Goal: Information Seeking & Learning: Check status

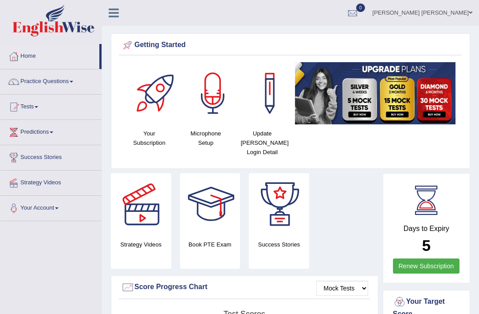
click at [36, 108] on link "Tests" at bounding box center [50, 106] width 101 height 22
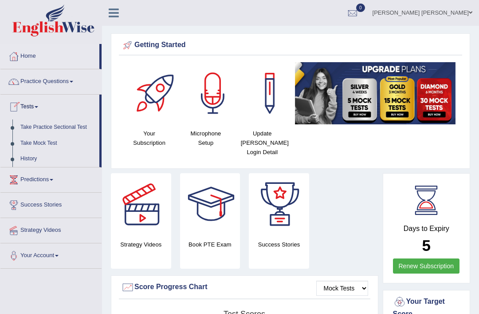
click at [32, 160] on div at bounding box center [239, 157] width 479 height 314
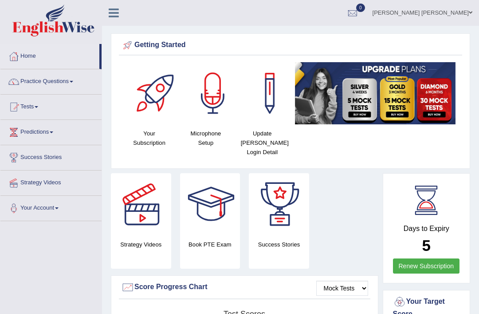
click at [119, 10] on icon at bounding box center [114, 13] width 10 height 12
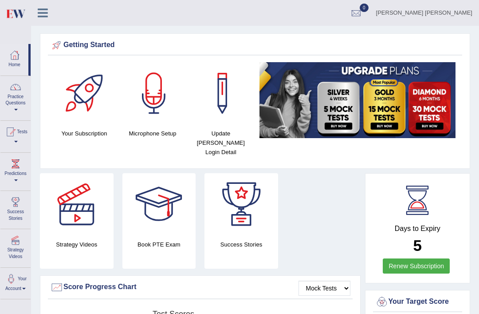
click at [21, 138] on link "Tests" at bounding box center [15, 135] width 30 height 29
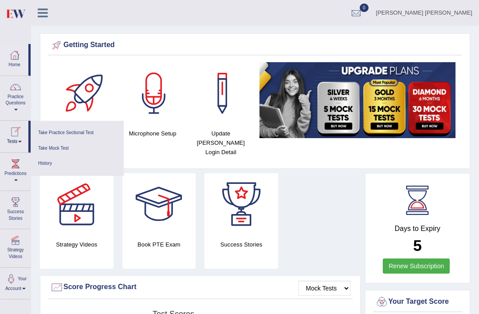
click at [49, 161] on link "History" at bounding box center [77, 164] width 84 height 16
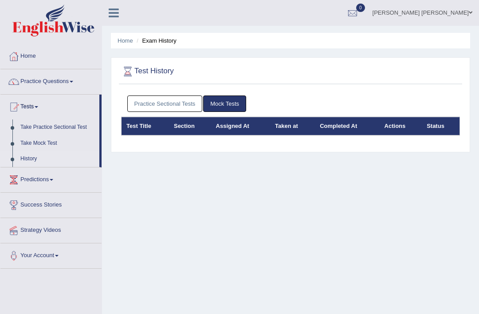
click at [171, 103] on link "Practice Sectional Tests" at bounding box center [164, 103] width 75 height 16
click at [189, 102] on link "Practice Sectional Tests" at bounding box center [164, 103] width 75 height 16
click at [183, 105] on link "Practice Sectional Tests" at bounding box center [164, 103] width 75 height 16
click at [183, 99] on link "Practice Sectional Tests" at bounding box center [164, 103] width 75 height 16
click at [186, 104] on link "Practice Sectional Tests" at bounding box center [164, 103] width 75 height 16
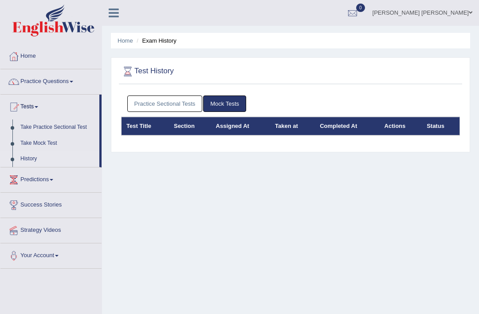
click at [179, 102] on link "Practice Sectional Tests" at bounding box center [164, 103] width 75 height 16
click at [188, 99] on link "Practice Sectional Tests" at bounding box center [164, 103] width 75 height 16
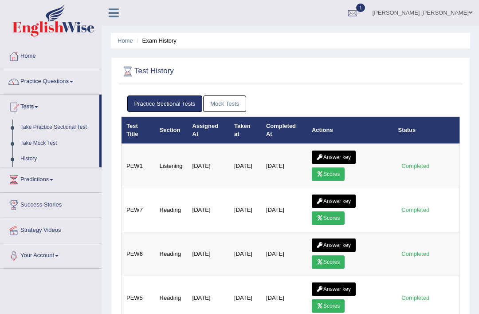
click at [334, 174] on link "Scores" at bounding box center [328, 173] width 33 height 13
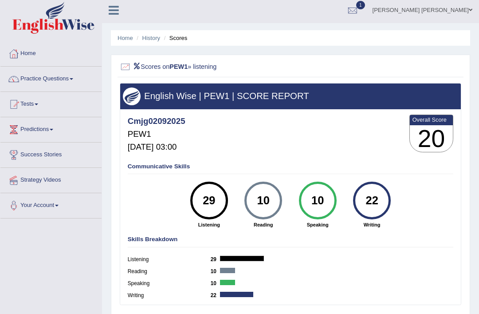
scroll to position [3, 0]
click at [360, 12] on div at bounding box center [352, 10] width 13 height 13
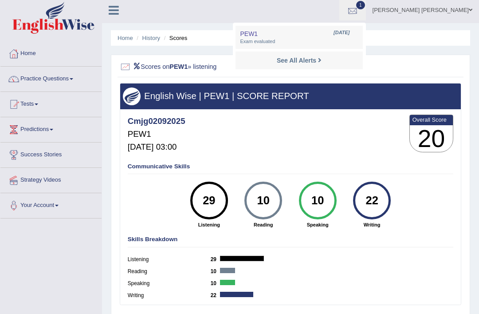
scroll to position [0, 0]
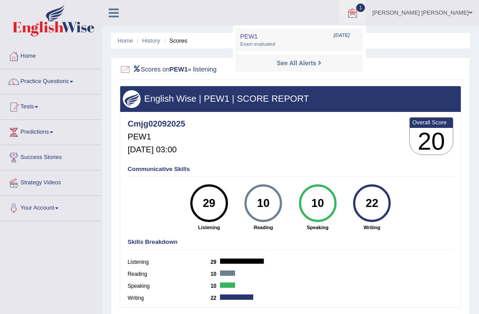
click at [317, 62] on strong "See All Alerts" at bounding box center [297, 62] width 40 height 7
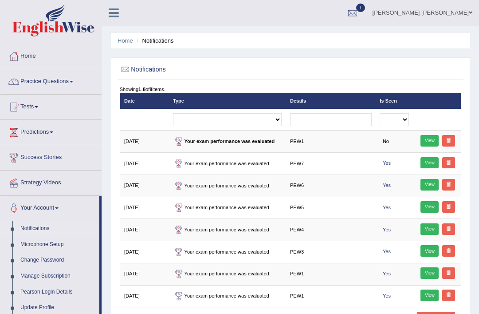
click at [286, 147] on td "Your exam performance was evaluated" at bounding box center [227, 142] width 117 height 22
click at [240, 144] on strong "Your exam performance was evaluated" at bounding box center [224, 141] width 102 height 5
click at [421, 143] on link "View" at bounding box center [430, 141] width 18 height 12
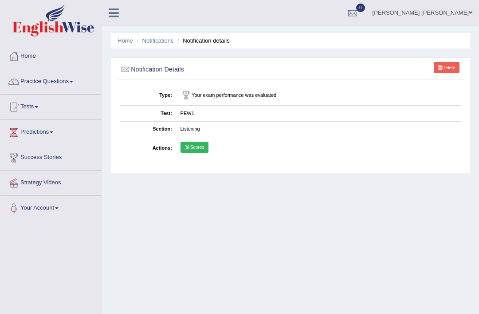
click at [206, 147] on link "Scores" at bounding box center [195, 148] width 28 height 12
click at [208, 152] on link "Scores" at bounding box center [195, 148] width 28 height 12
click at [52, 79] on link "Practice Questions" at bounding box center [50, 80] width 101 height 22
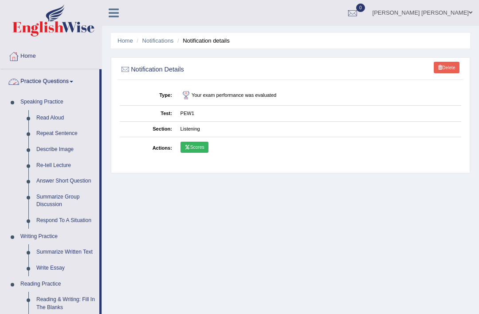
click at [116, 9] on div at bounding box center [239, 157] width 479 height 314
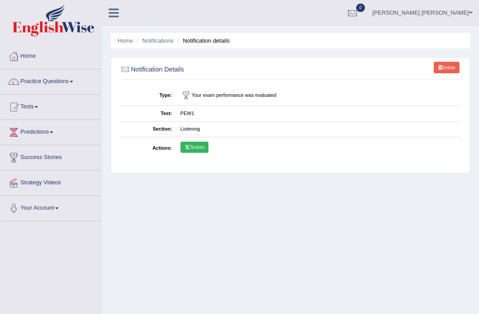
click at [113, 16] on icon at bounding box center [114, 13] width 10 height 12
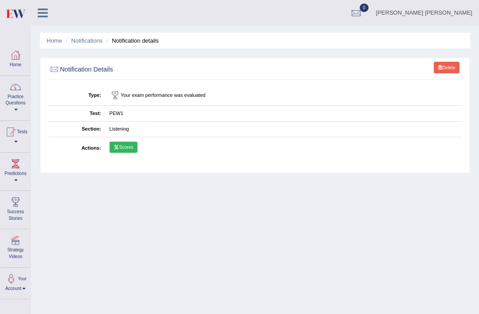
click at [19, 111] on link "Practice Questions" at bounding box center [15, 97] width 30 height 42
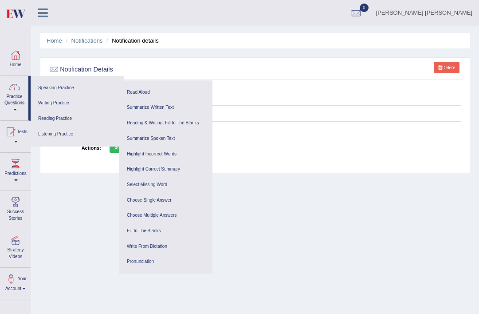
click at [17, 142] on div at bounding box center [239, 157] width 479 height 314
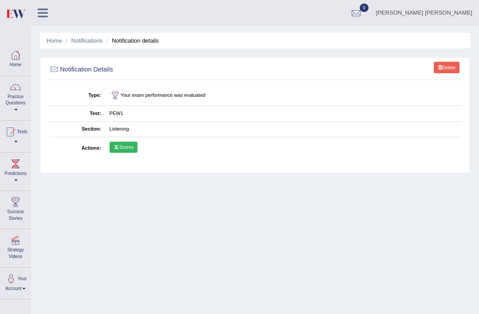
click at [17, 133] on div at bounding box center [10, 131] width 13 height 13
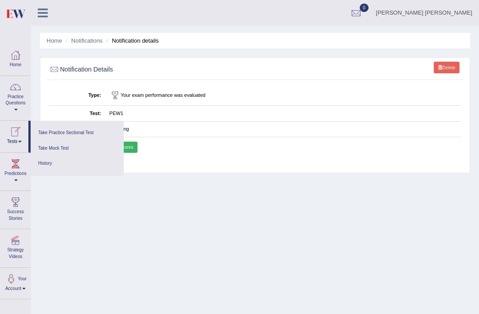
click at [74, 132] on link "Take Practice Sectional Test" at bounding box center [77, 133] width 84 height 16
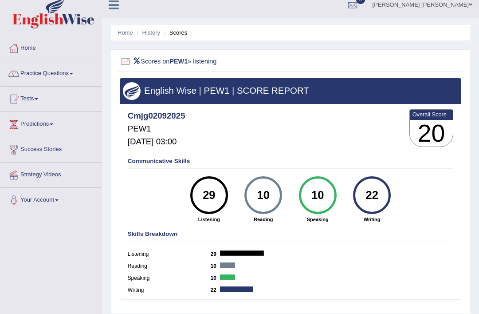
scroll to position [9, 0]
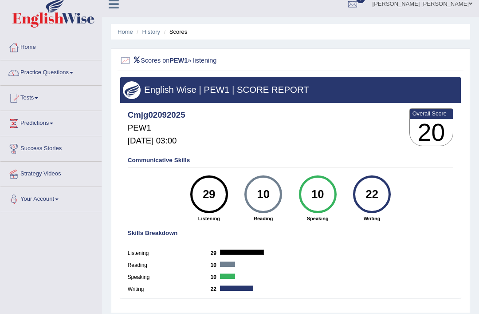
click at [153, 35] on link "History" at bounding box center [151, 31] width 18 height 7
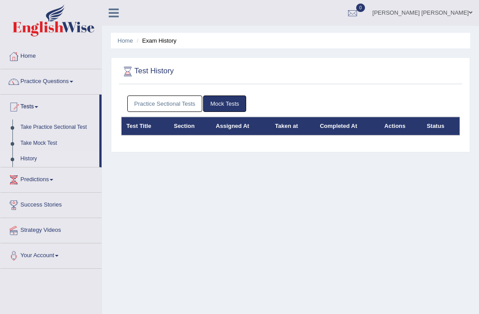
click at [181, 99] on link "Practice Sectional Tests" at bounding box center [164, 103] width 75 height 16
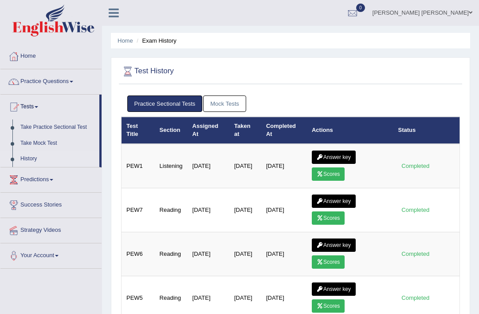
click at [341, 155] on link "Answer key" at bounding box center [334, 156] width 44 height 13
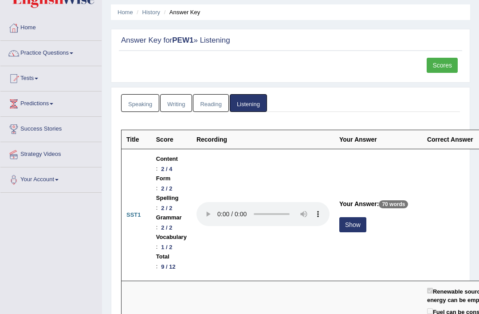
scroll to position [29, 0]
click at [342, 221] on button "Show" at bounding box center [353, 224] width 27 height 15
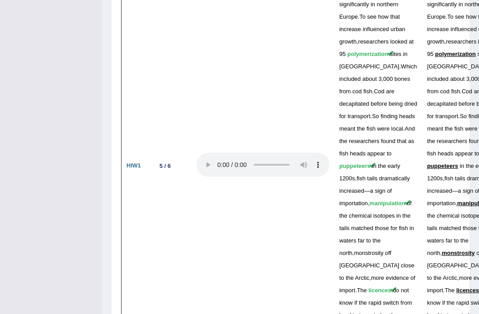
scroll to position [2563, 0]
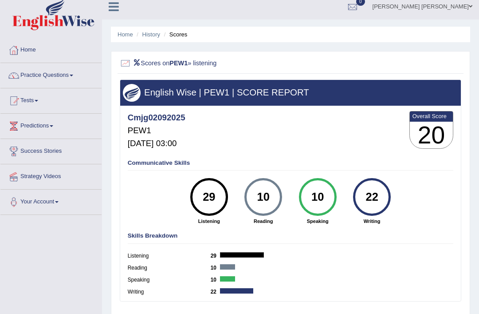
scroll to position [4, 0]
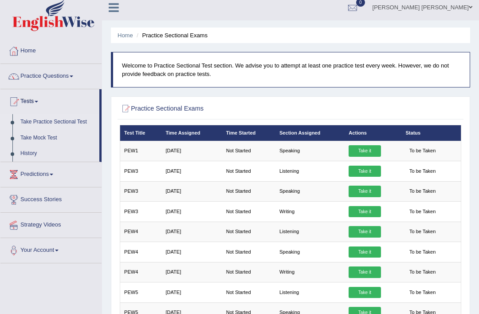
scroll to position [5, 0]
click at [369, 173] on link "Take it" at bounding box center [365, 172] width 32 height 12
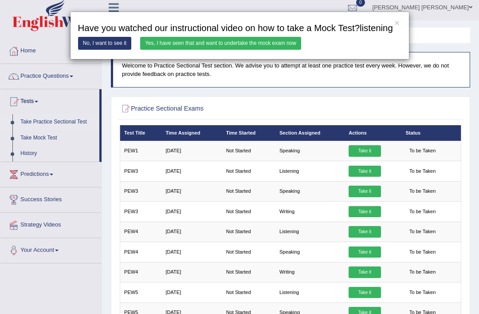
click at [284, 50] on link "Yes, I have seen that and want to undertake the mock exam now" at bounding box center [220, 43] width 161 height 13
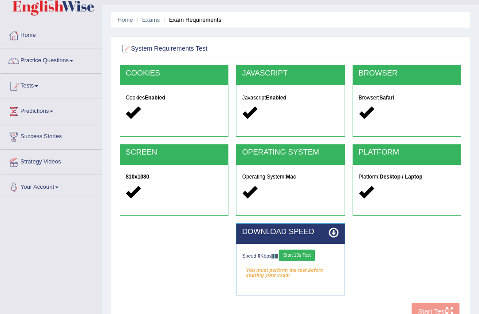
click at [279, 255] on button "Start 10s Test" at bounding box center [297, 256] width 36 height 12
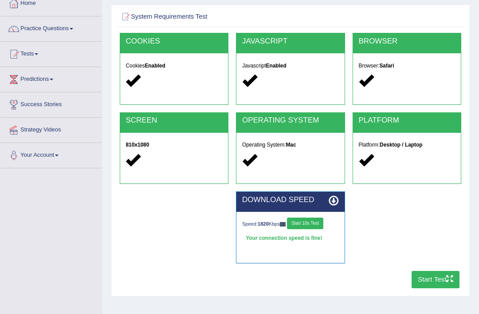
scroll to position [49, 0]
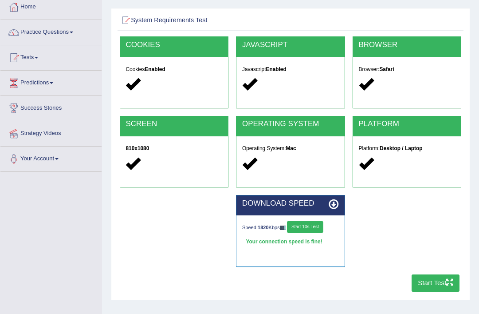
click at [434, 283] on button "Start Test" at bounding box center [436, 282] width 48 height 17
